Goal: Information Seeking & Learning: Find specific fact

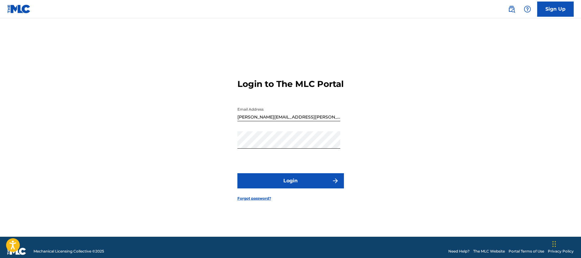
click at [237, 104] on div at bounding box center [237, 104] width 0 height 0
type input "[EMAIL_ADDRESS][PERSON_NAME][DOMAIN_NAME]"
click at [299, 187] on button "Login" at bounding box center [290, 180] width 106 height 15
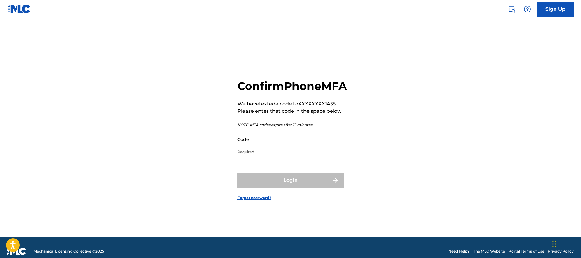
click at [287, 146] on input "Code" at bounding box center [288, 139] width 103 height 17
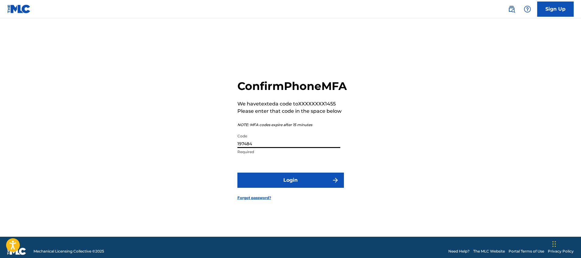
type input "197484"
click at [237, 173] on button "Login" at bounding box center [290, 180] width 106 height 15
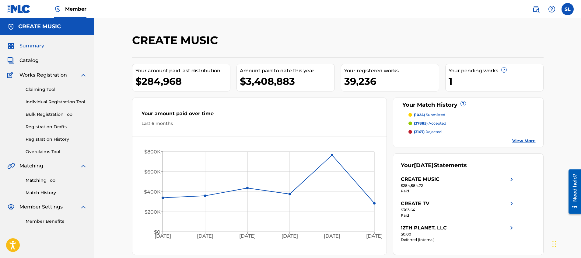
click at [534, 12] on img at bounding box center [535, 8] width 7 height 7
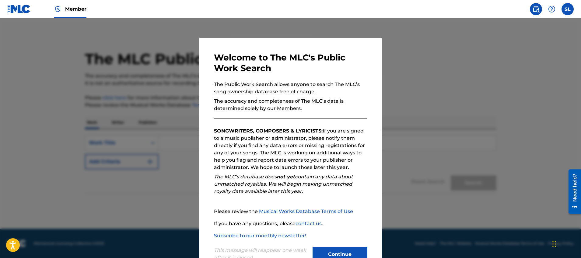
scroll to position [20, 0]
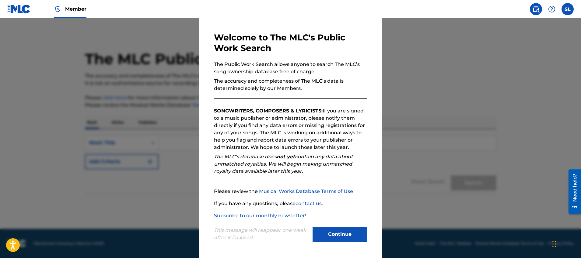
click at [343, 235] on button "Continue" at bounding box center [339, 234] width 55 height 15
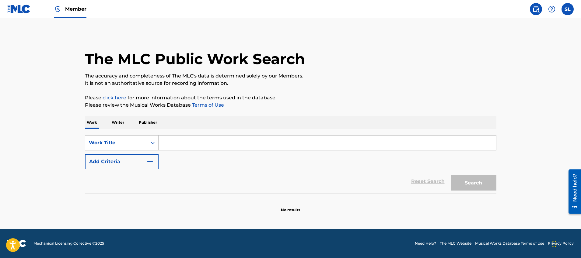
click at [248, 145] on input "Search Form" at bounding box center [326, 143] width 337 height 15
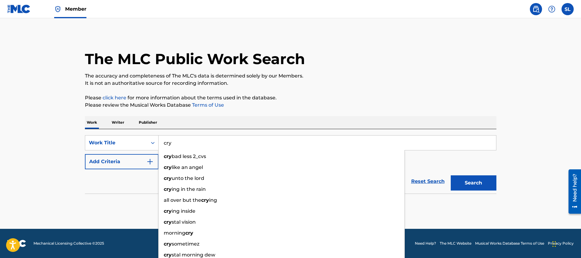
type input "cry"
click at [127, 157] on button "Add Criteria" at bounding box center [122, 161] width 74 height 15
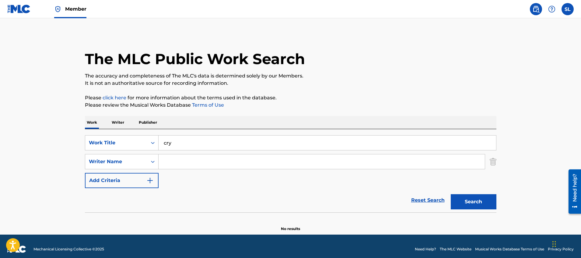
click at [190, 159] on input "Search Form" at bounding box center [321, 162] width 326 height 15
type input "p"
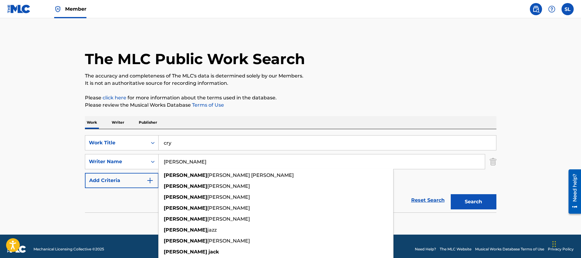
type input "[PERSON_NAME]"
click at [450, 194] on button "Search" at bounding box center [473, 201] width 46 height 15
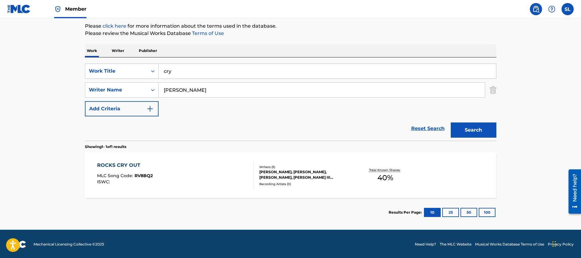
scroll to position [73, 0]
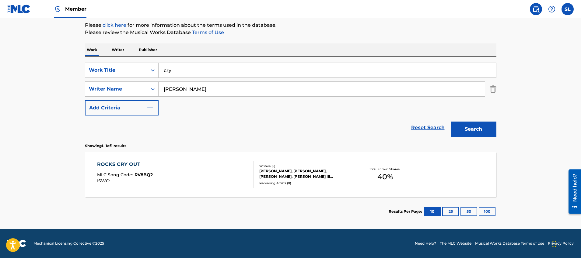
click at [257, 72] on input "cry" at bounding box center [326, 70] width 337 height 15
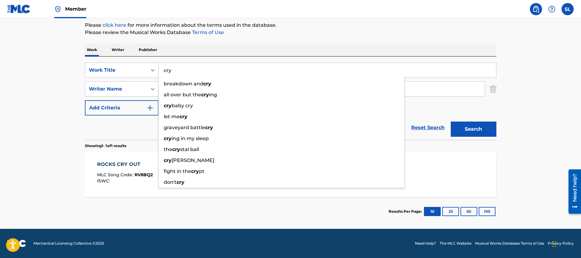
click at [259, 71] on input "cry" at bounding box center [326, 70] width 337 height 15
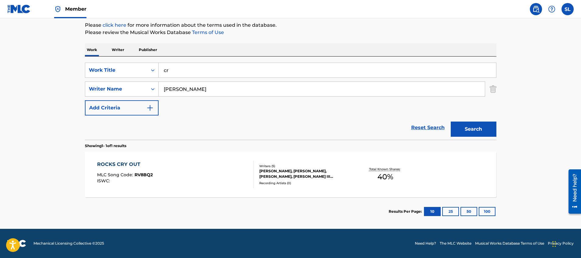
type input "c"
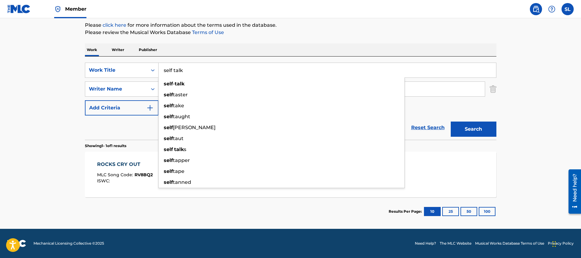
click at [450, 122] on button "Search" at bounding box center [473, 129] width 46 height 15
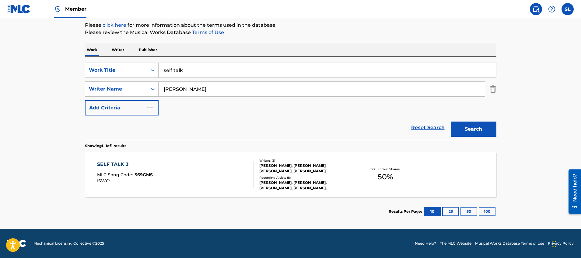
click at [241, 72] on input "self talk" at bounding box center [326, 70] width 337 height 15
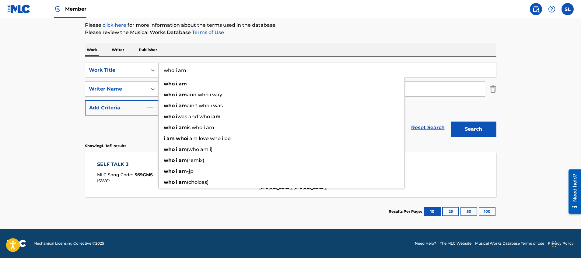
click at [450, 122] on button "Search" at bounding box center [473, 129] width 46 height 15
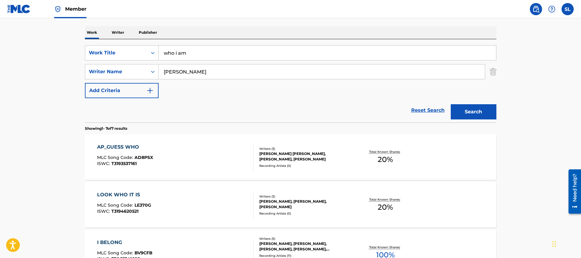
scroll to position [0, 0]
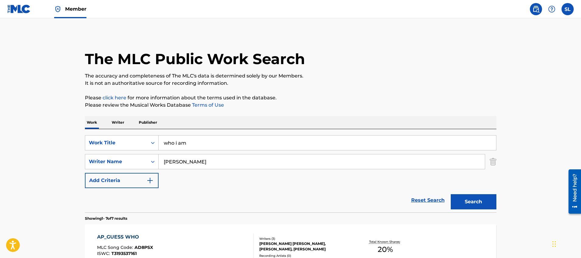
click at [207, 146] on input "who i am" at bounding box center [326, 143] width 337 height 15
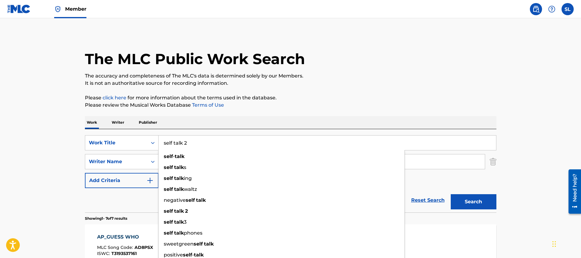
click at [450, 194] on button "Search" at bounding box center [473, 201] width 46 height 15
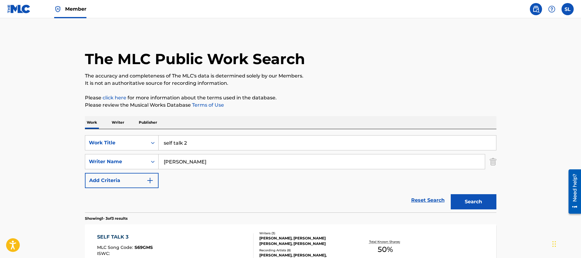
click at [297, 210] on div "Reset Search Search" at bounding box center [290, 200] width 411 height 24
click at [218, 144] on input "self talk 2" at bounding box center [326, 143] width 337 height 15
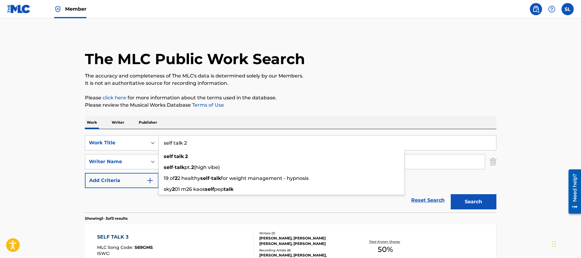
click at [218, 144] on input "self talk 2" at bounding box center [326, 143] width 337 height 15
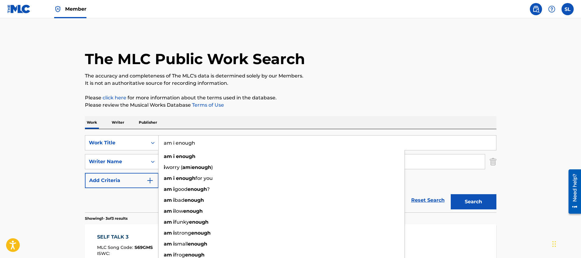
type input "am i enough"
click at [450, 194] on button "Search" at bounding box center [473, 201] width 46 height 15
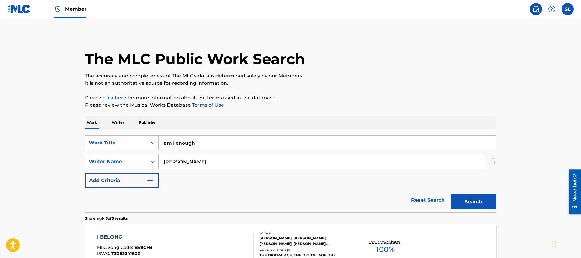
click at [374, 76] on p "The accuracy and completeness of The MLC's data is determined solely by our Mem…" at bounding box center [290, 75] width 411 height 7
click at [401, 86] on p "It is not an authoritative source for recording information." at bounding box center [290, 83] width 411 height 7
click at [358, 87] on div "The MLC Public Work Search The accuracy and completeness of The MLC's data is d…" at bounding box center [291, 261] width 426 height 456
click at [395, 28] on main "The MLC Public Work Search The accuracy and completeness of The MLC's data is d…" at bounding box center [290, 255] width 581 height 475
